Goal: Use online tool/utility: Utilize a website feature to perform a specific function

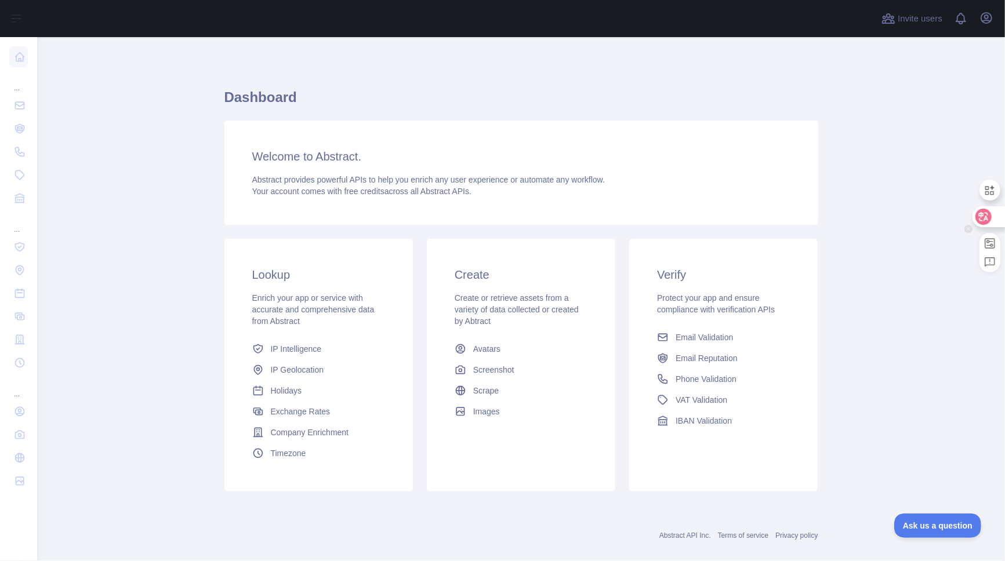
click at [988, 223] on icon at bounding box center [984, 217] width 16 height 16
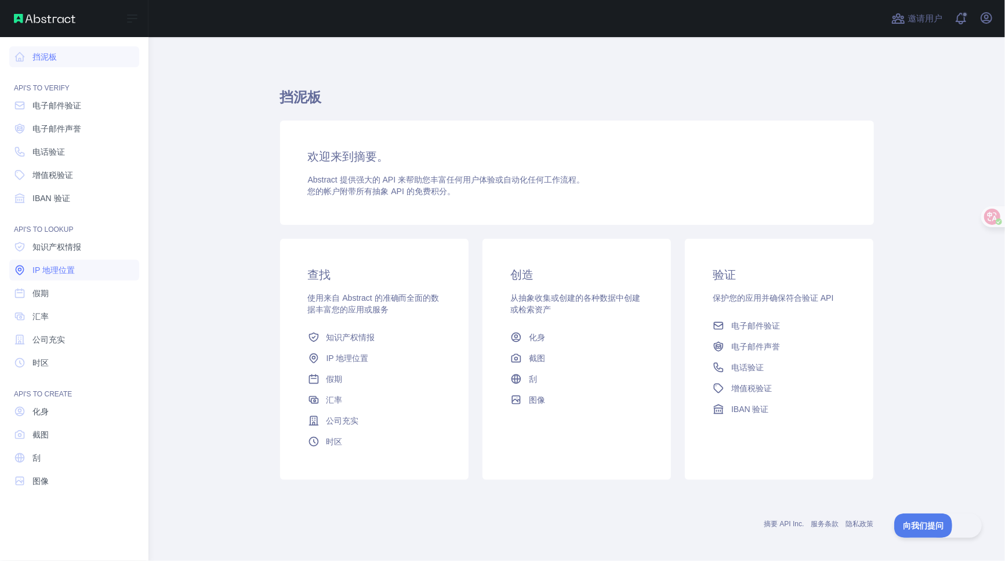
click at [67, 268] on font "IP 地理位置" at bounding box center [53, 270] width 42 height 9
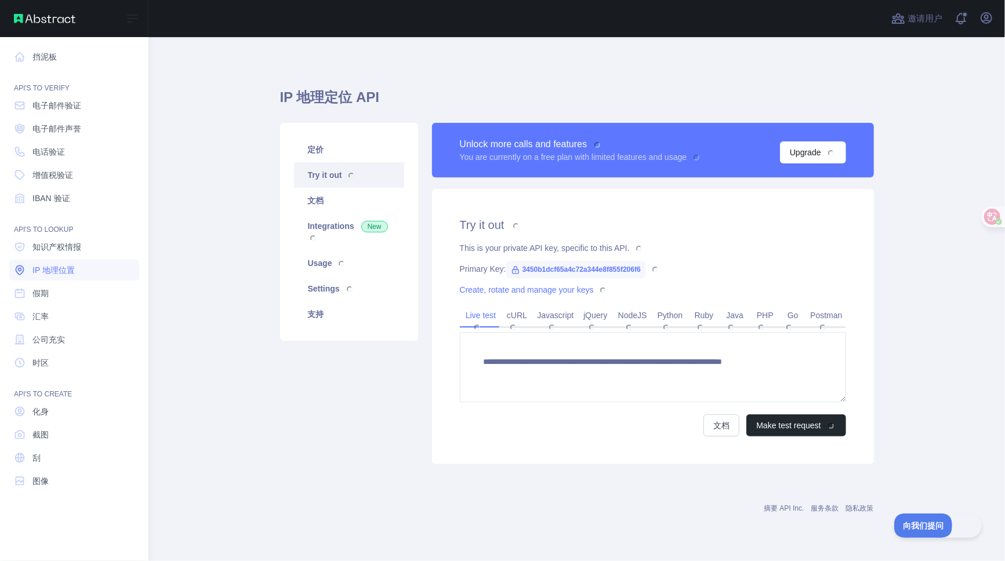
type textarea "**********"
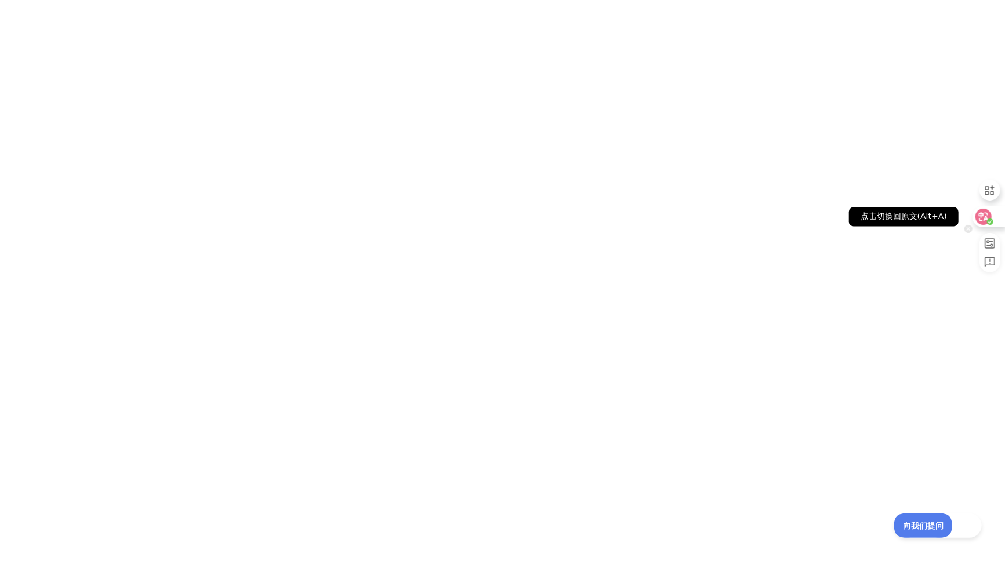
click at [983, 216] on icon at bounding box center [984, 216] width 10 height 9
click at [991, 216] on icon at bounding box center [984, 217] width 16 height 16
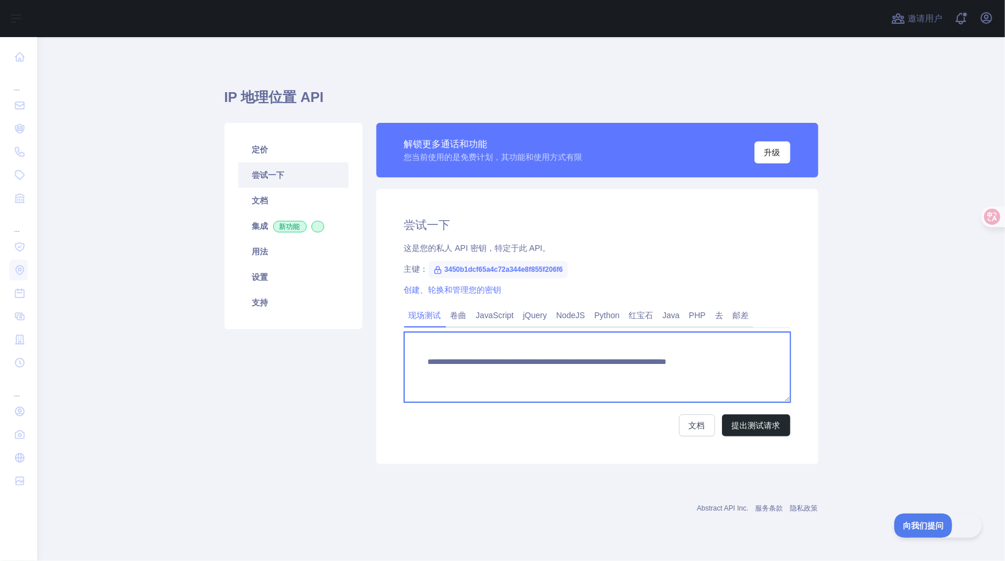
drag, startPoint x: 427, startPoint y: 362, endPoint x: 692, endPoint y: 372, distance: 265.3
click at [692, 372] on textarea "**********" at bounding box center [597, 367] width 386 height 70
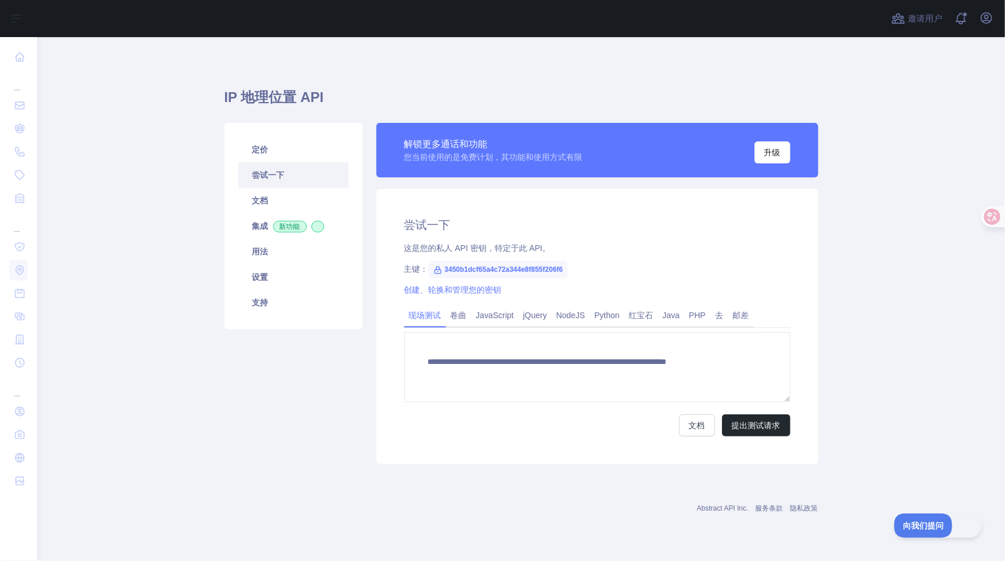
click at [612, 86] on div "**********" at bounding box center [521, 273] width 594 height 416
click at [775, 148] on font "升级" at bounding box center [772, 152] width 16 height 9
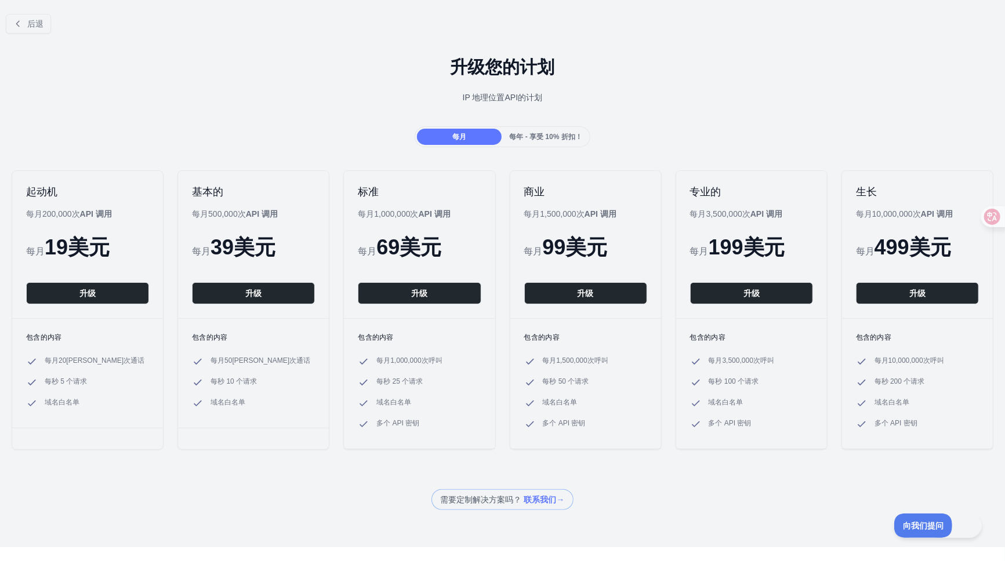
click at [244, 235] on font "美元" at bounding box center [255, 247] width 42 height 24
click at [404, 297] on button "升级" at bounding box center [419, 293] width 123 height 22
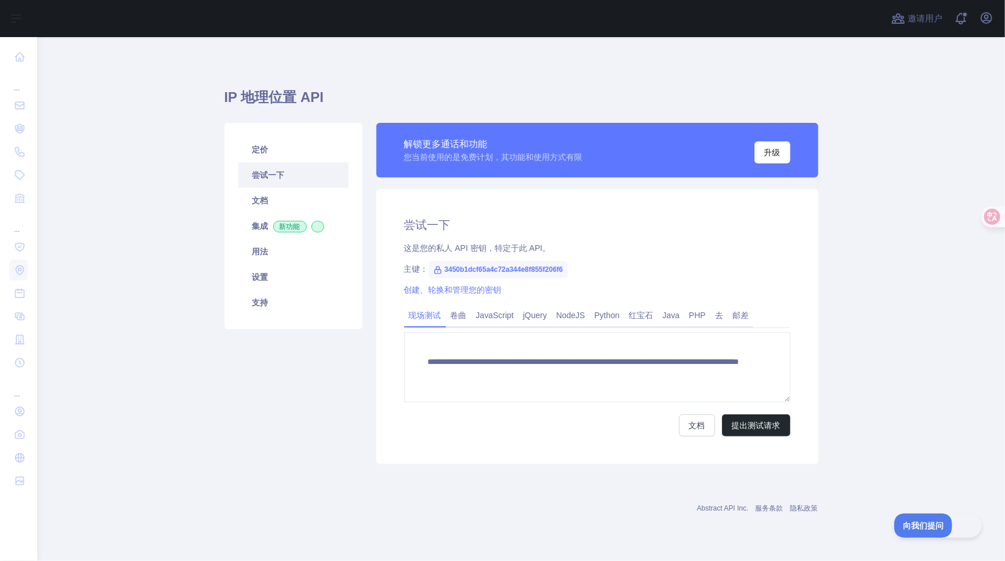
click at [861, 206] on main "**********" at bounding box center [521, 299] width 968 height 524
click at [454, 314] on font "卷曲" at bounding box center [459, 315] width 16 height 9
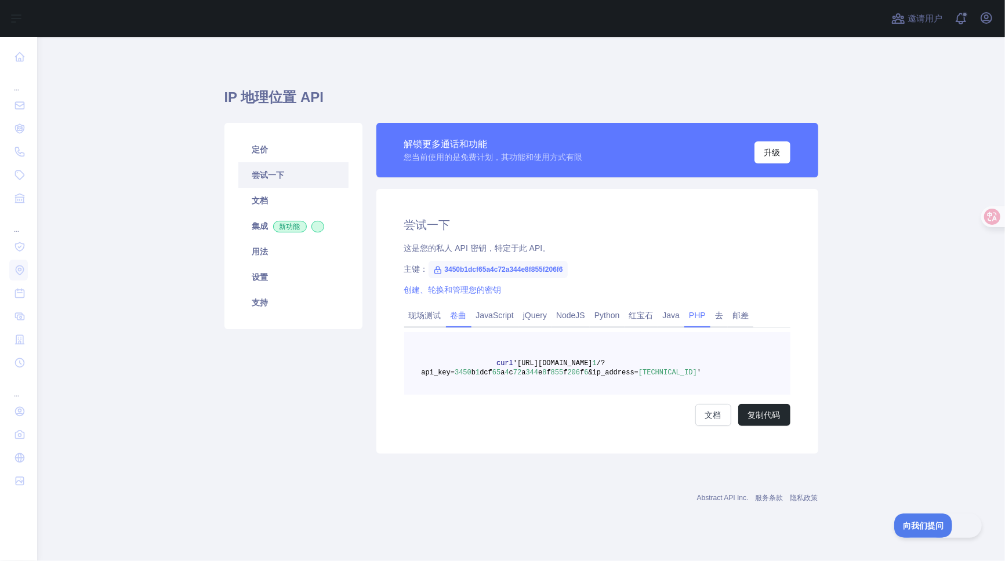
click at [701, 314] on font "PHP" at bounding box center [697, 315] width 17 height 9
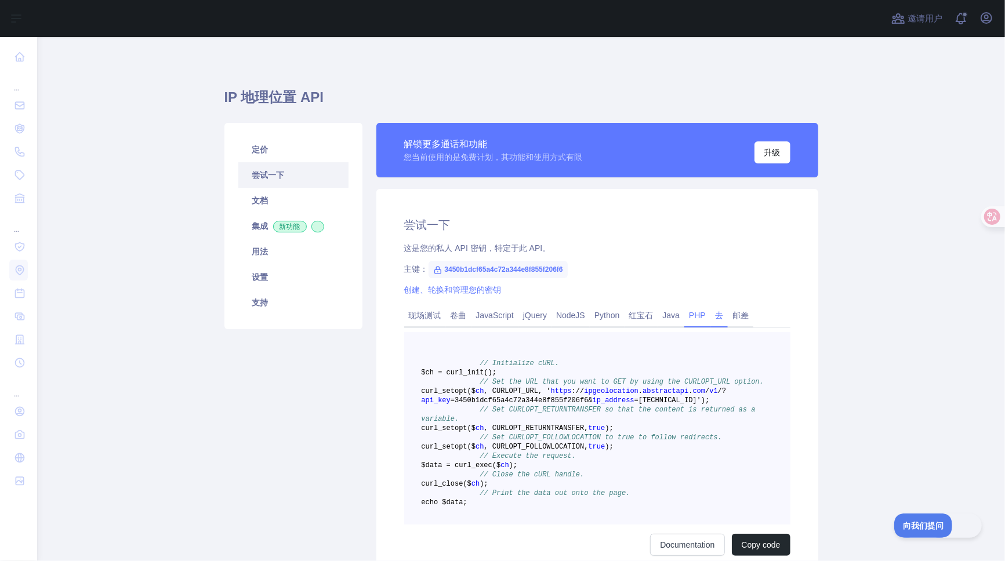
click at [715, 314] on link "去" at bounding box center [719, 315] width 17 height 19
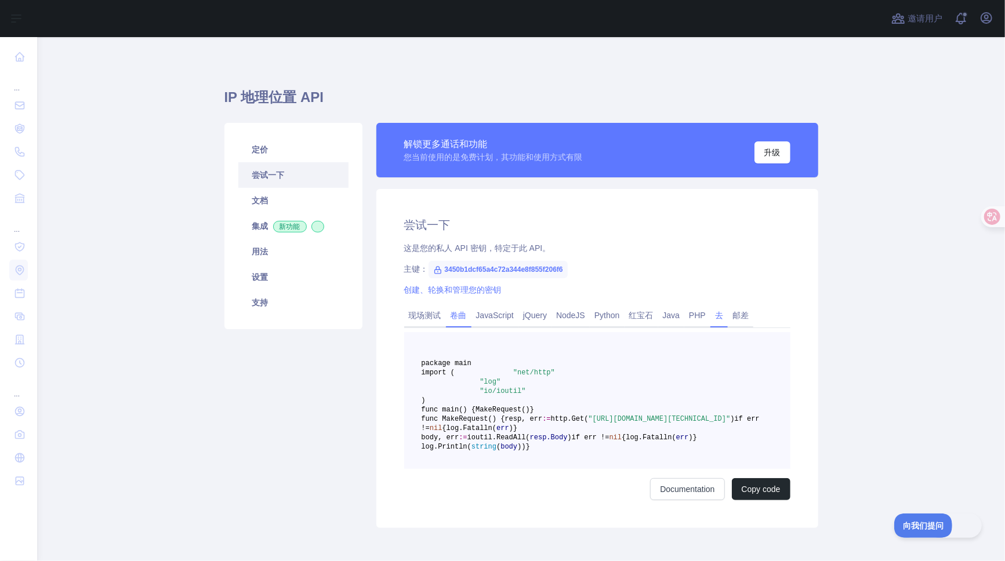
click at [455, 311] on font "卷曲" at bounding box center [459, 315] width 16 height 9
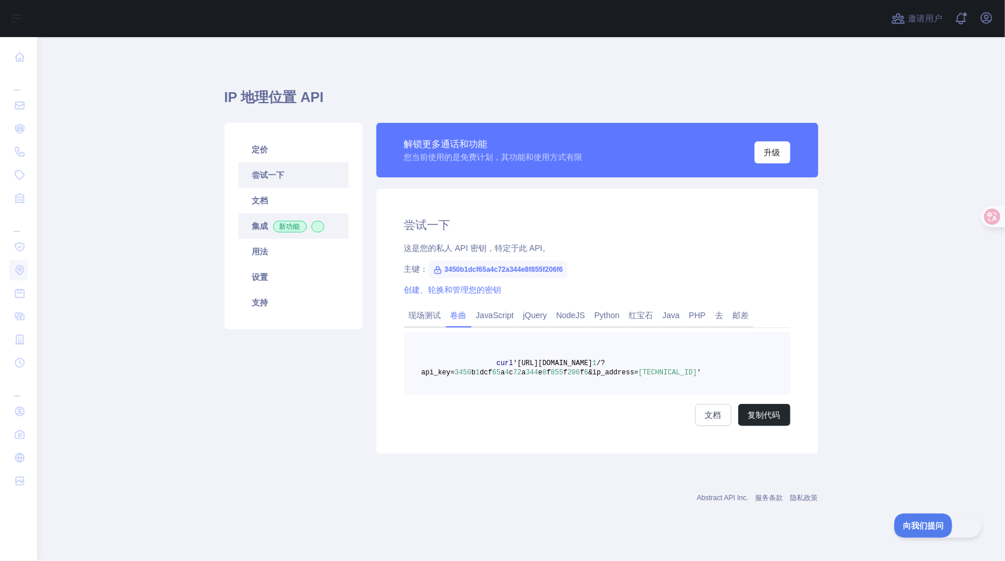
click at [273, 225] on span "新功能" at bounding box center [290, 227] width 34 height 12
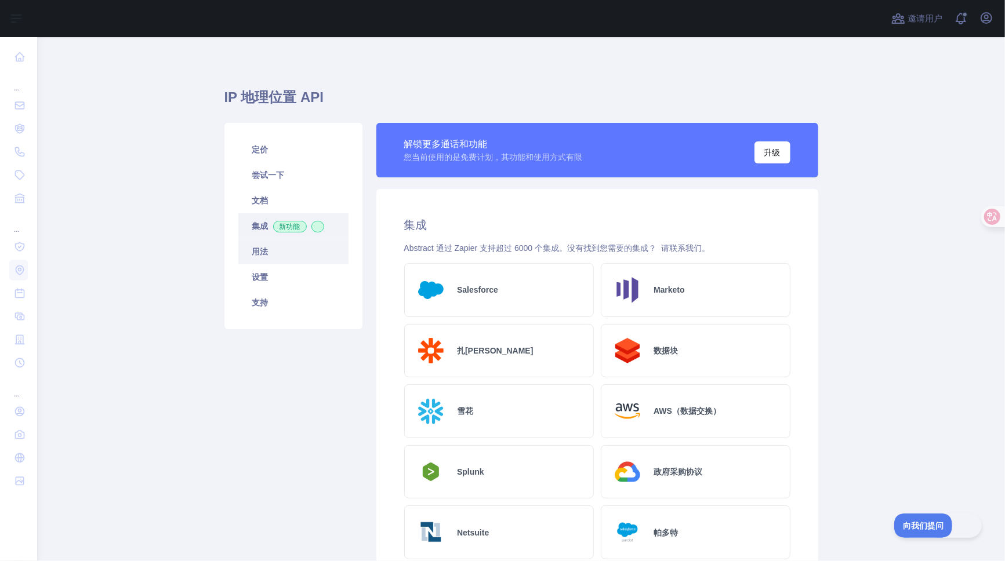
click at [299, 253] on link "用法" at bounding box center [293, 252] width 110 height 26
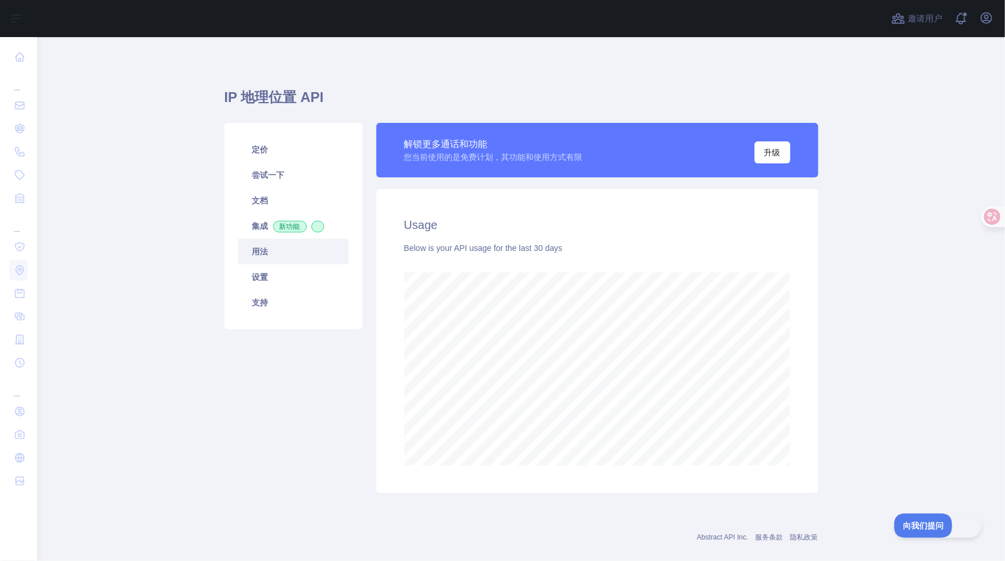
scroll to position [524, 958]
click at [287, 273] on link "设置" at bounding box center [293, 277] width 110 height 26
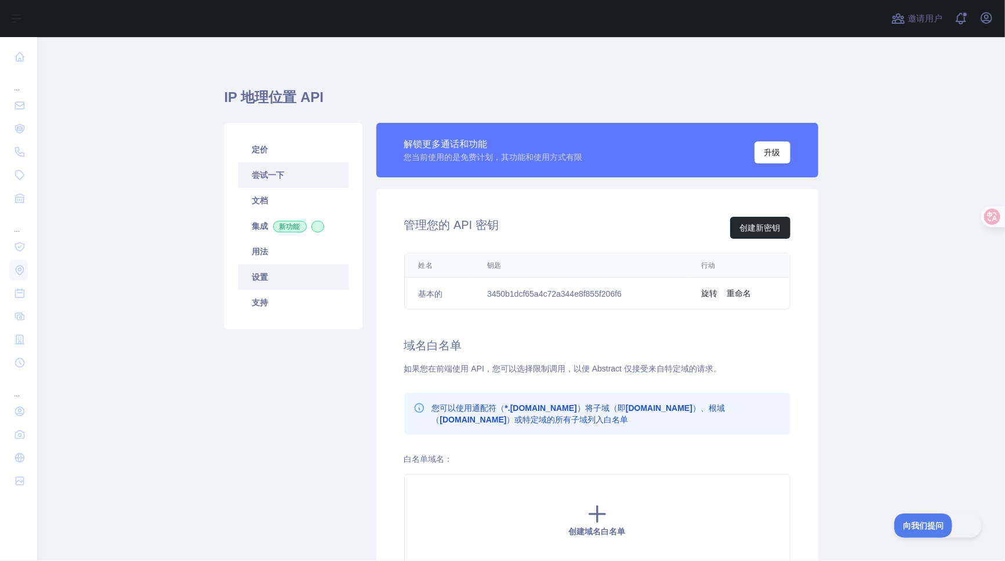
click at [274, 175] on font "尝试一下" at bounding box center [268, 175] width 32 height 9
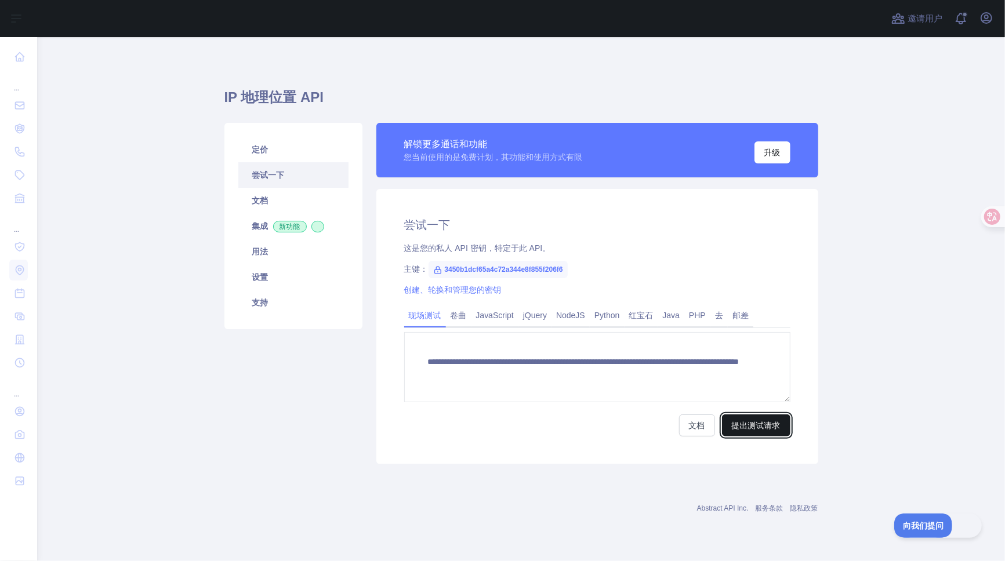
click at [780, 429] on font "提出测试请求" at bounding box center [756, 425] width 49 height 9
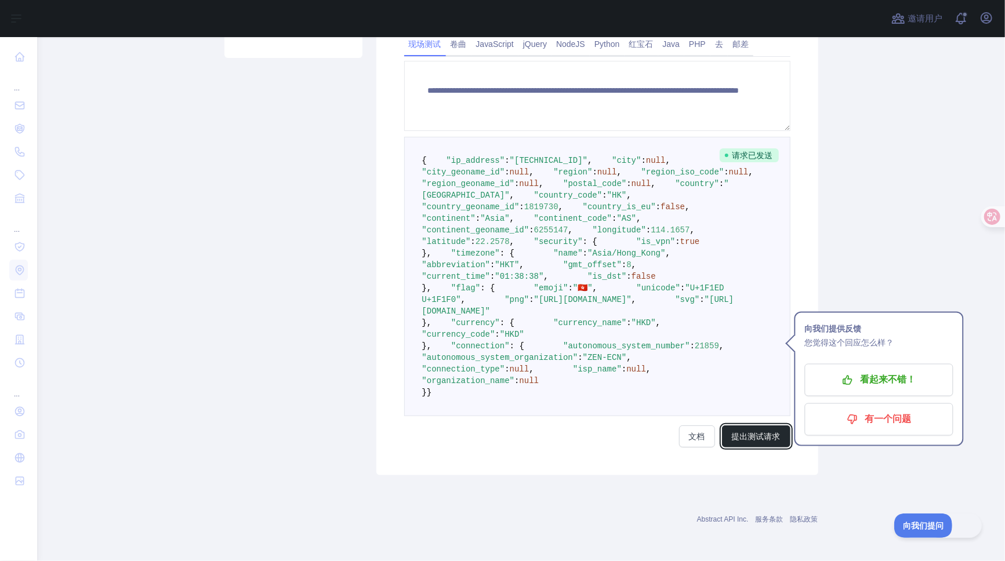
scroll to position [322, 0]
drag, startPoint x: 498, startPoint y: 318, endPoint x: 513, endPoint y: 318, distance: 15.1
click at [680, 247] on span "true" at bounding box center [690, 241] width 20 height 9
click at [570, 316] on pre "{ "ip_address" : "[TECHNICAL_ID]" , "city" : null , "city_geoname_id" : null , …" at bounding box center [597, 277] width 386 height 280
click at [564, 307] on pre "{ "ip_address" : "[TECHNICAL_ID]" , "city" : null , "city_geoname_id" : null , …" at bounding box center [597, 277] width 386 height 280
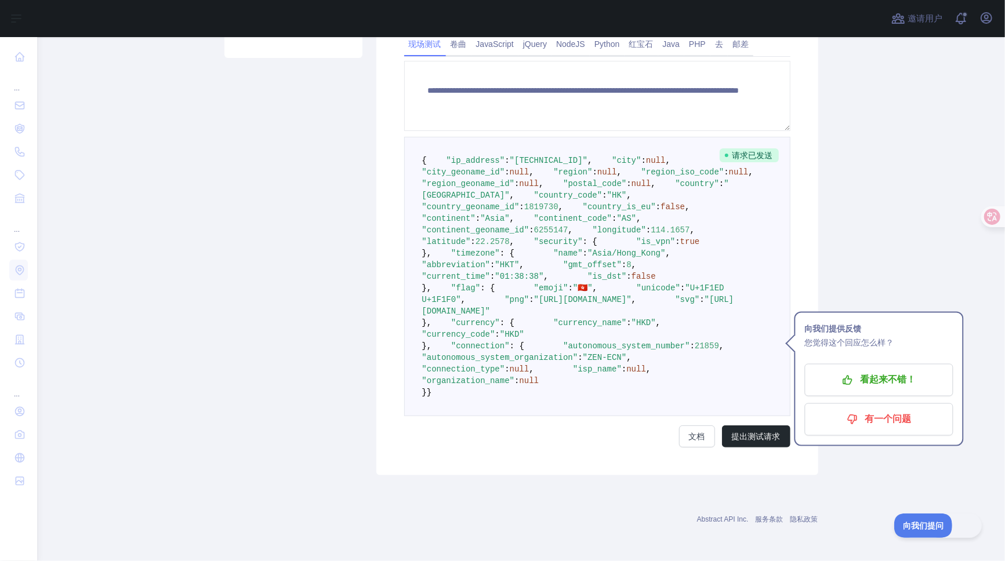
click at [675, 310] on pre "{ "ip_address" : "[TECHNICAL_ID]" , "city" : null , "city_geoname_id" : null , …" at bounding box center [597, 277] width 386 height 280
